Goal: Transaction & Acquisition: Book appointment/travel/reservation

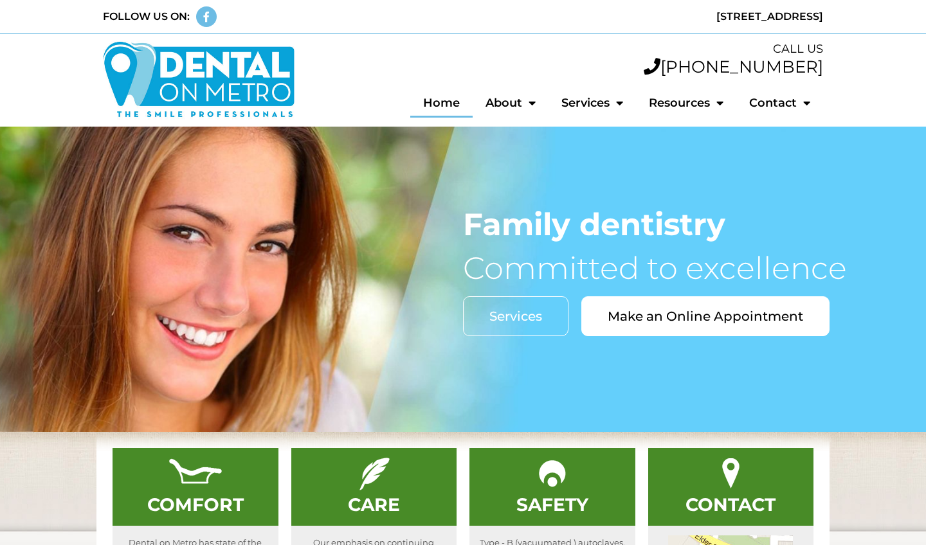
click at [743, 291] on div "Family dentistry Committed to excellence Services Make an Online Appointment" at bounding box center [694, 279] width 463 height 140
click at [741, 294] on div "Family dentistry Committed to excellence Services Make an Online Appointment" at bounding box center [694, 279] width 463 height 140
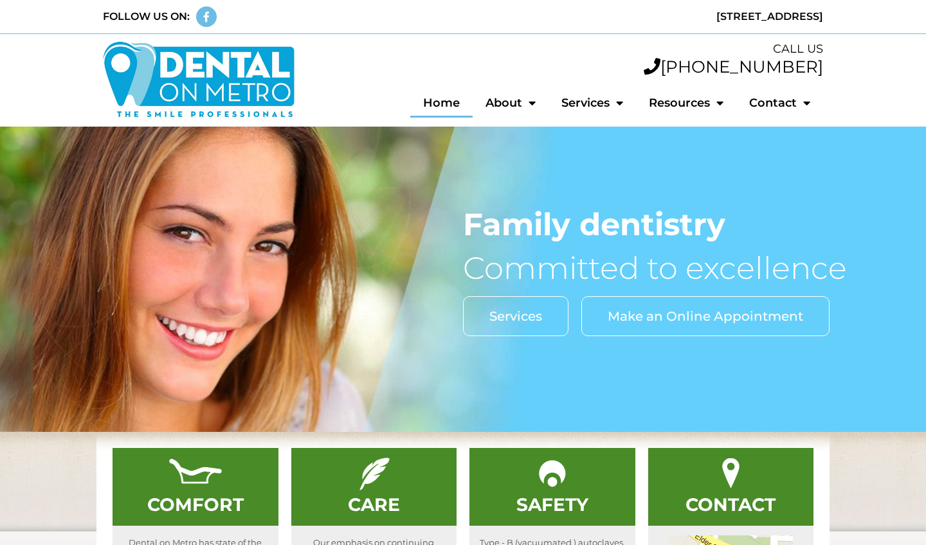
click at [690, 326] on link "Make an Online Appointment" at bounding box center [705, 316] width 248 height 40
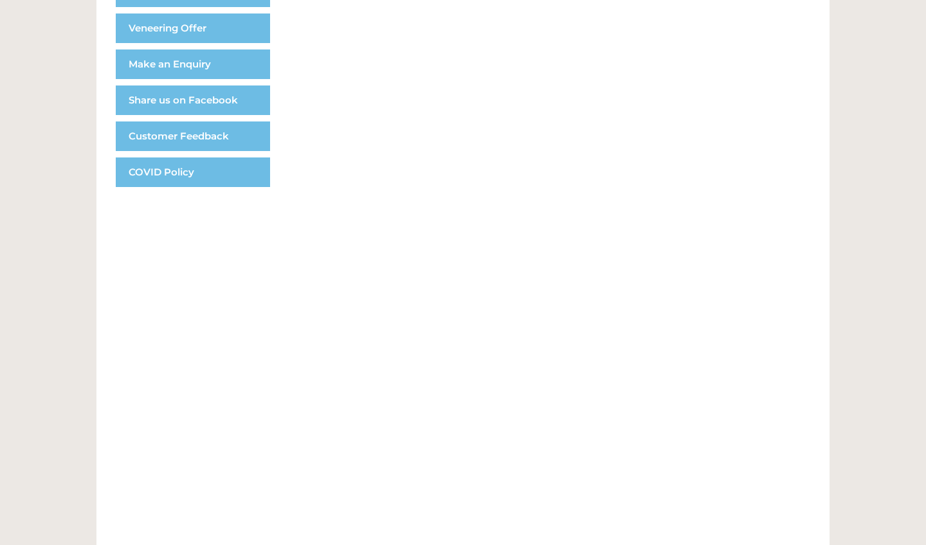
scroll to position [450, 0]
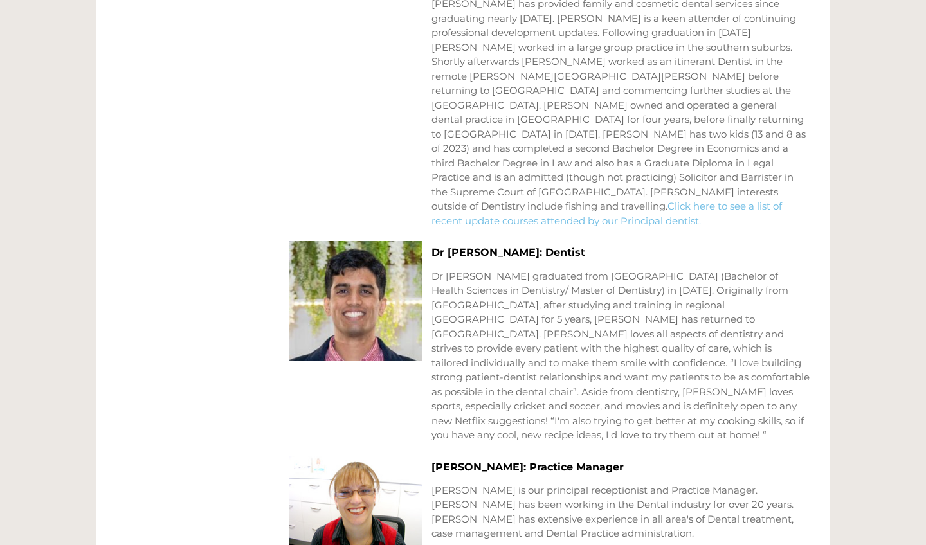
scroll to position [937, 0]
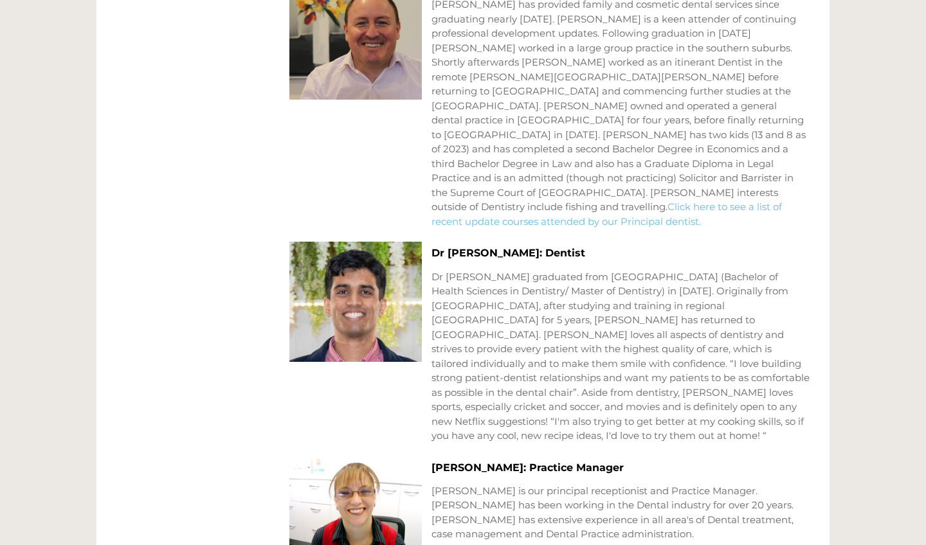
click at [626, 201] on link "Click here to see a list of recent update courses attended by our Principal den…" at bounding box center [606, 214] width 350 height 27
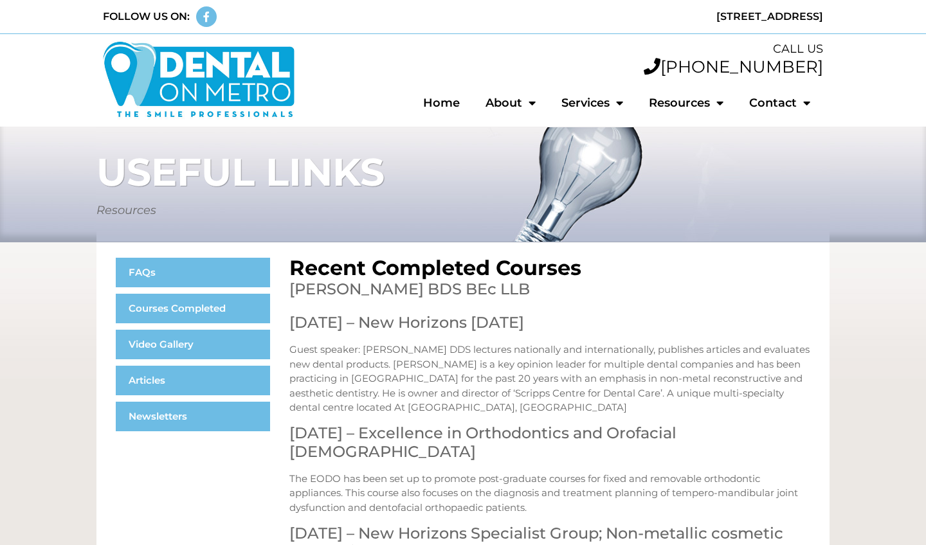
scroll to position [1, 0]
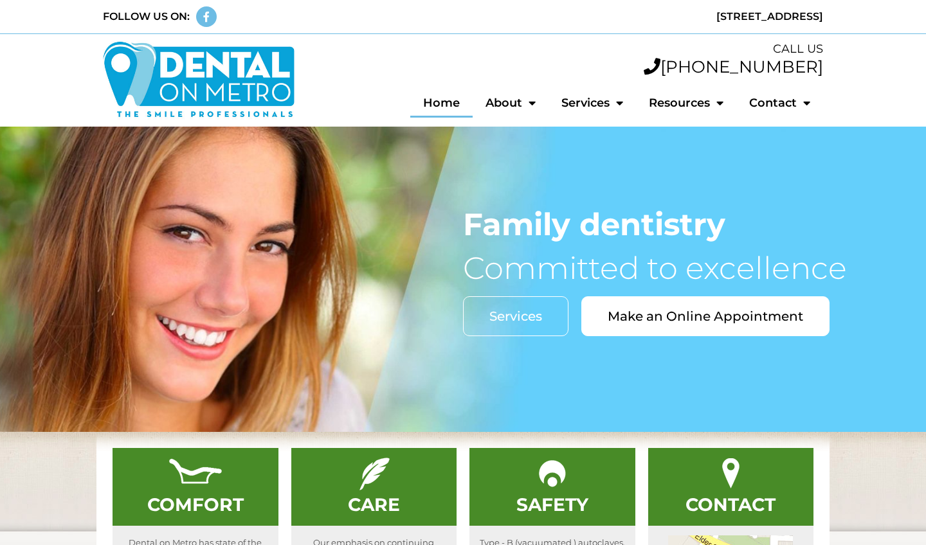
scroll to position [44, 0]
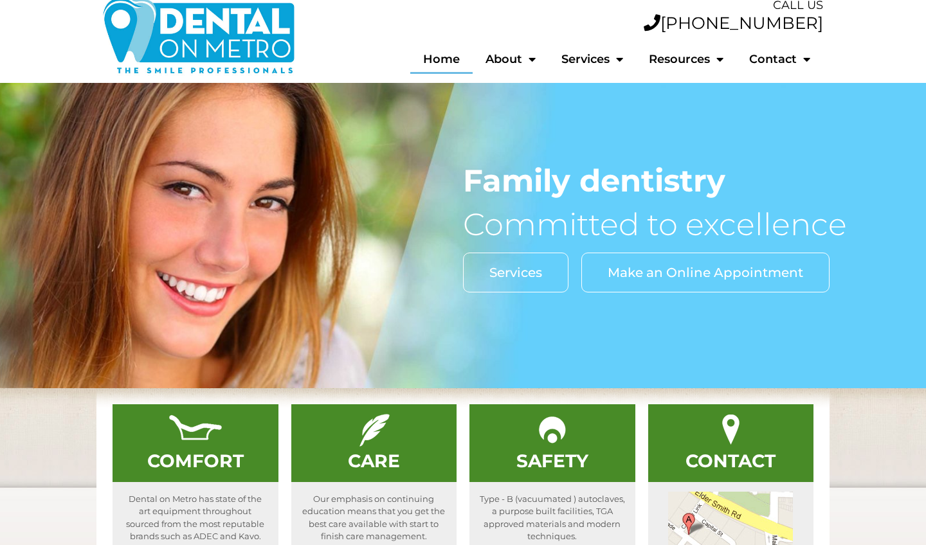
click at [671, 260] on link "Make an Online Appointment" at bounding box center [705, 273] width 248 height 40
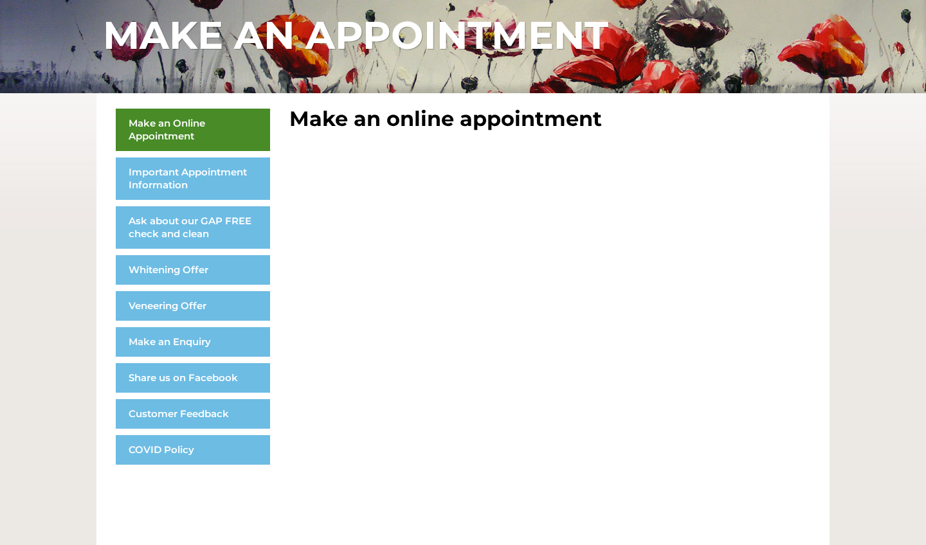
scroll to position [334, 0]
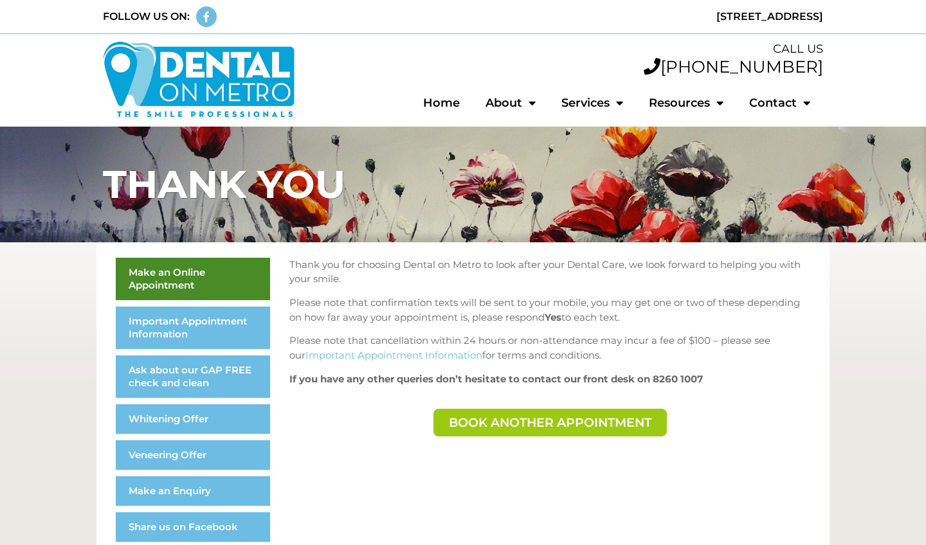
click at [583, 426] on span "Book another appointment" at bounding box center [550, 423] width 203 height 12
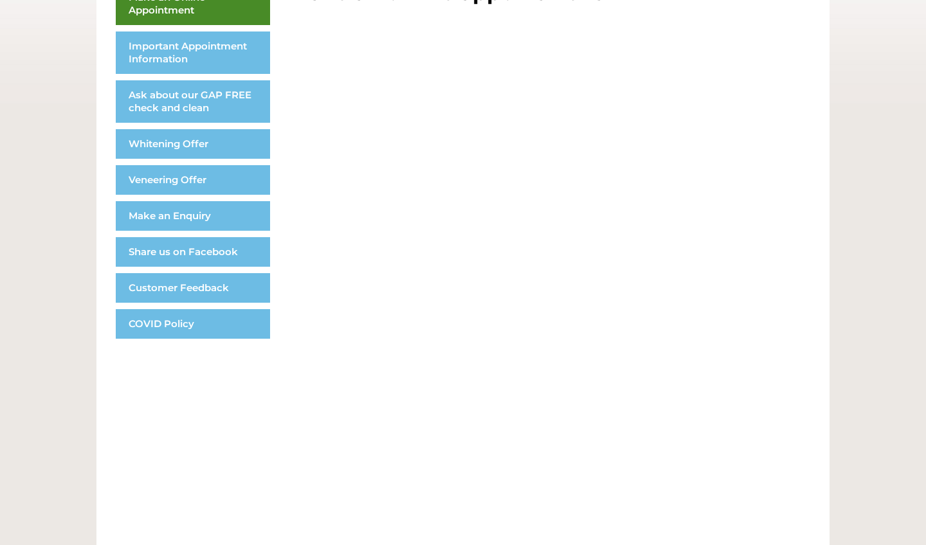
scroll to position [291, 0]
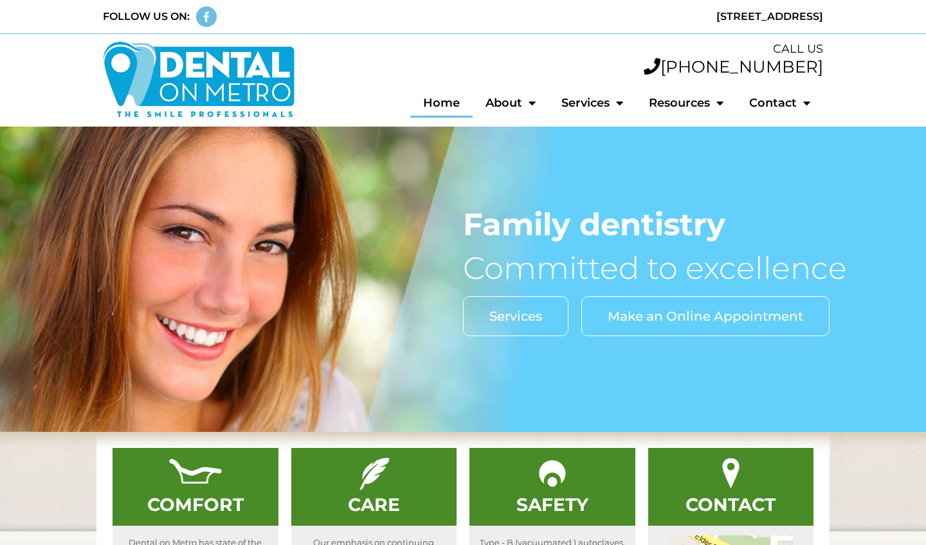
click at [669, 305] on link "Make an Online Appointment" at bounding box center [705, 316] width 248 height 40
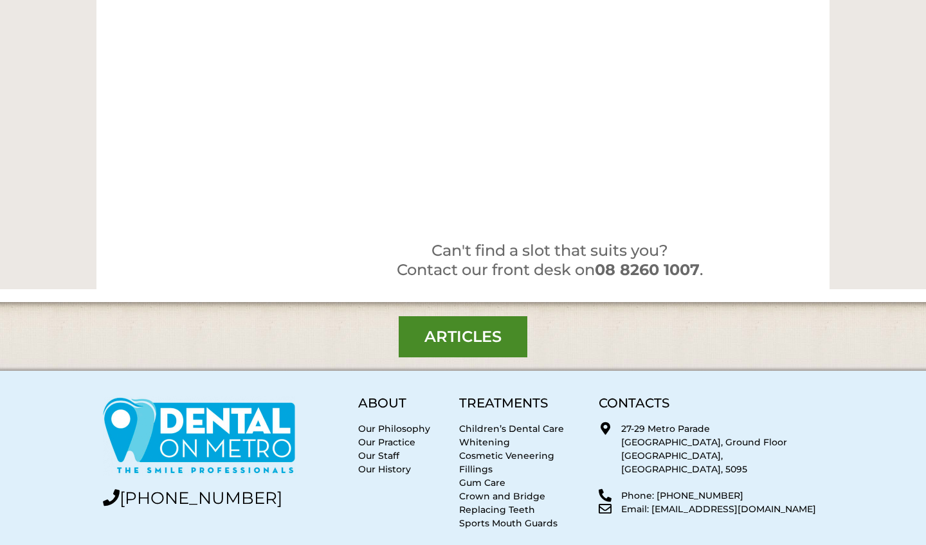
scroll to position [883, 0]
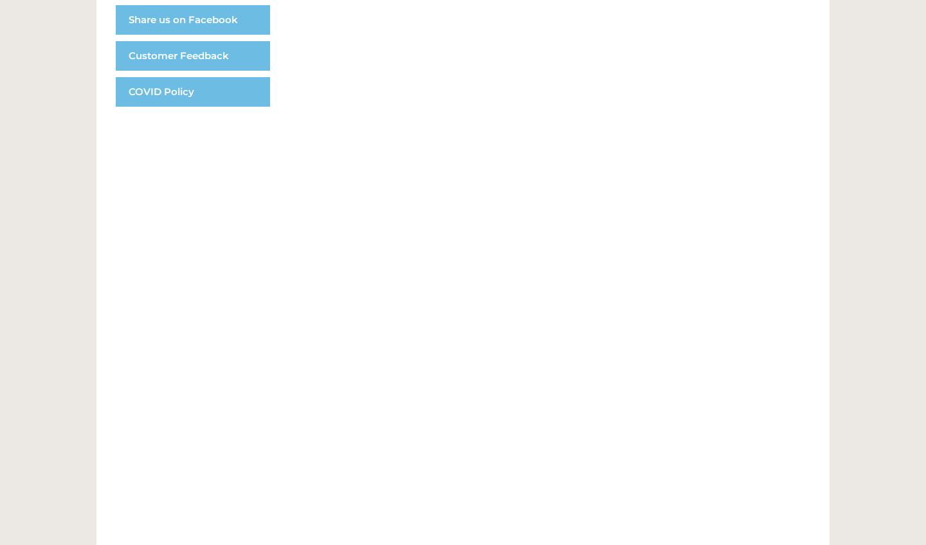
scroll to position [597, 0]
